Goal: Check status

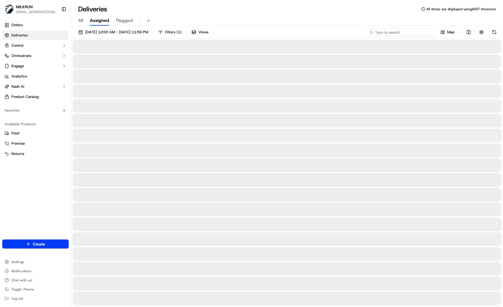
click at [401, 34] on input at bounding box center [401, 32] width 68 height 8
paste input "af420c9f-4cf9-445d-9fc6-d6f45953f475"
type input "af420c9f-4cf9-445d-9fc6-d6f45953f475"
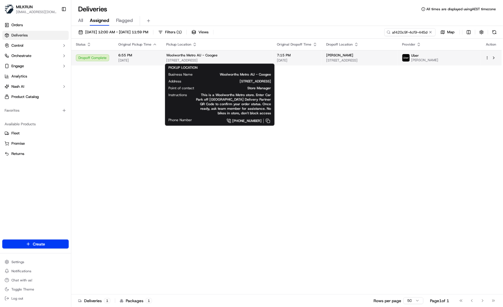
click at [222, 57] on div "Woolworths Metro AU - Coogee" at bounding box center [217, 55] width 102 height 5
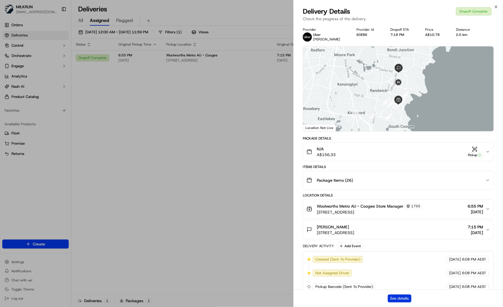
click at [402, 297] on button "See details" at bounding box center [400, 299] width 24 height 8
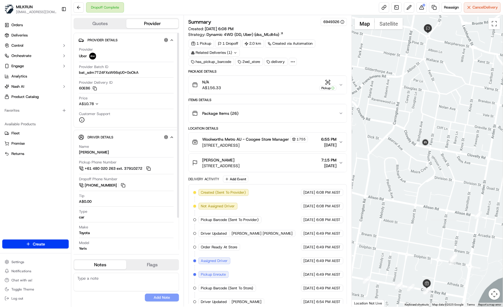
click at [21, 30] on ul "Orders Deliveries Control Orchestrate Engage Analytics Nash AI Product Catalog" at bounding box center [35, 61] width 66 height 81
click at [22, 36] on span "Deliveries" at bounding box center [19, 35] width 16 height 5
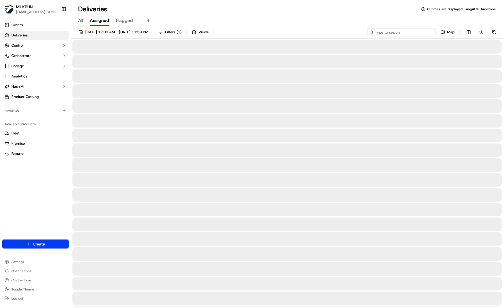
click at [399, 33] on input at bounding box center [401, 32] width 68 height 8
paste input "94a038d3-92bf-4fe5-896b-344275b4e6d6"
type input "94a038d3-92bf-4fe5-896b-344275b4e6d6"
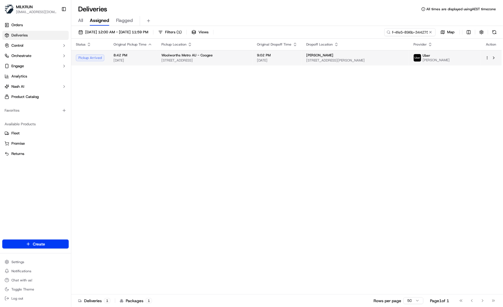
click at [109, 60] on td "8:42 PM 21/09/2025" at bounding box center [133, 57] width 48 height 15
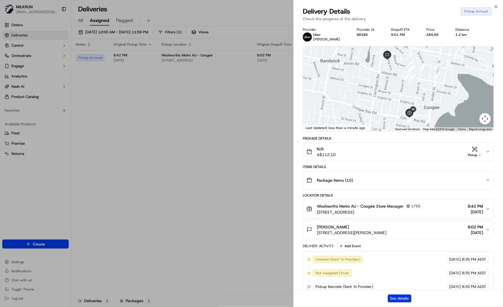
click at [398, 299] on button "See details" at bounding box center [400, 299] width 24 height 8
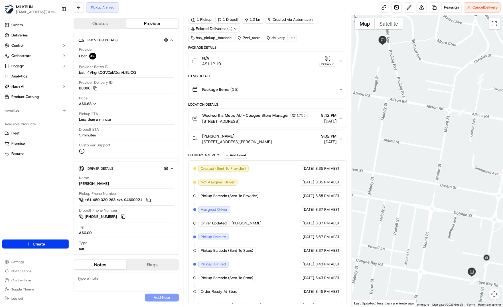
scroll to position [29, 0]
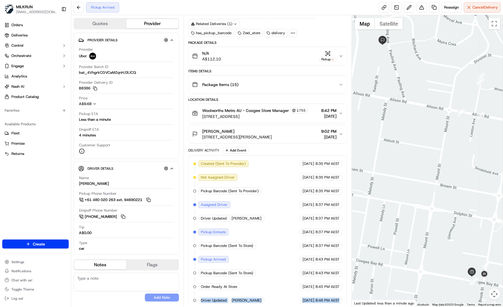
drag, startPoint x: 202, startPoint y: 294, endPoint x: 342, endPoint y: 298, distance: 140.1
click at [342, 298] on div "Created (Sent To Provider) Uber 21/09/2025 8:35 PM AEST Not Assigned Driver Ube…" at bounding box center [267, 233] width 149 height 144
copy div "Driver Updated ZUJI L. Uber 21/09/2025 8:46 PM AEST"
